Goal: Transaction & Acquisition: Purchase product/service

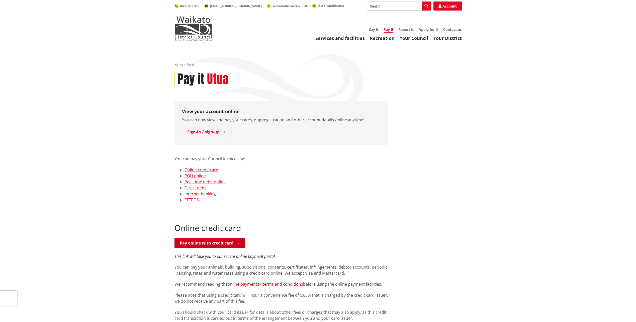
click at [201, 242] on link "Pay online with credit card" at bounding box center [210, 243] width 71 height 11
click at [389, 30] on link "Pay it" at bounding box center [389, 30] width 10 height 6
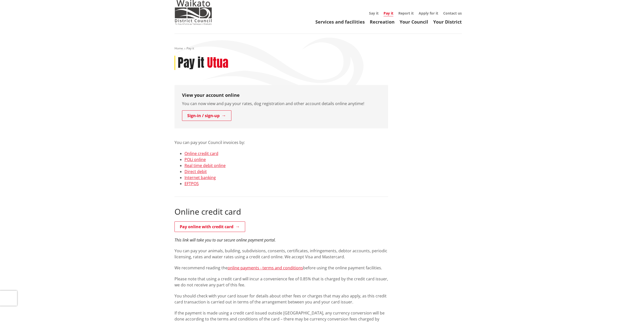
scroll to position [25, 0]
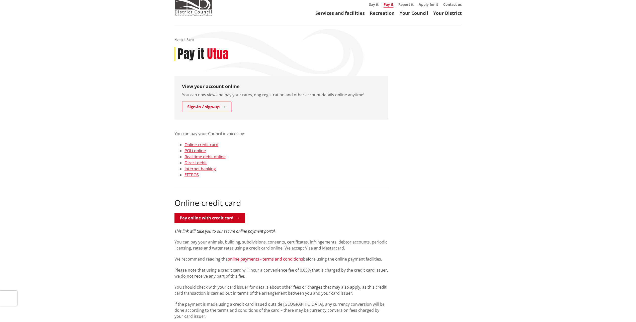
click at [213, 219] on link "Pay online with credit card" at bounding box center [210, 218] width 71 height 11
